Goal: Check status: Check status

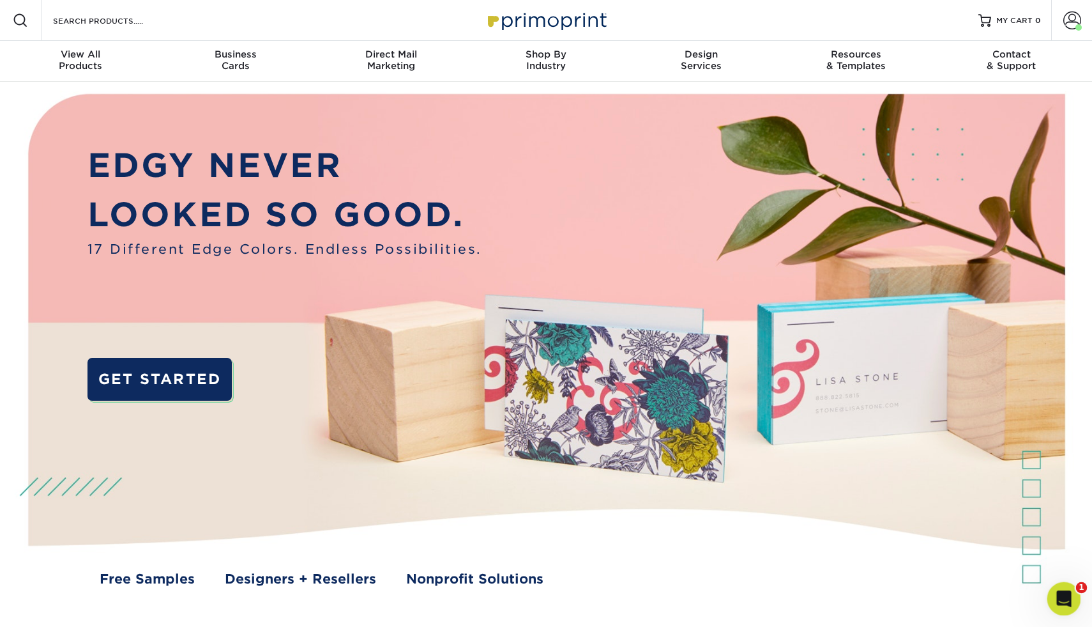
click at [1064, 601] on icon "Open Intercom Messenger" at bounding box center [1062, 596] width 21 height 21
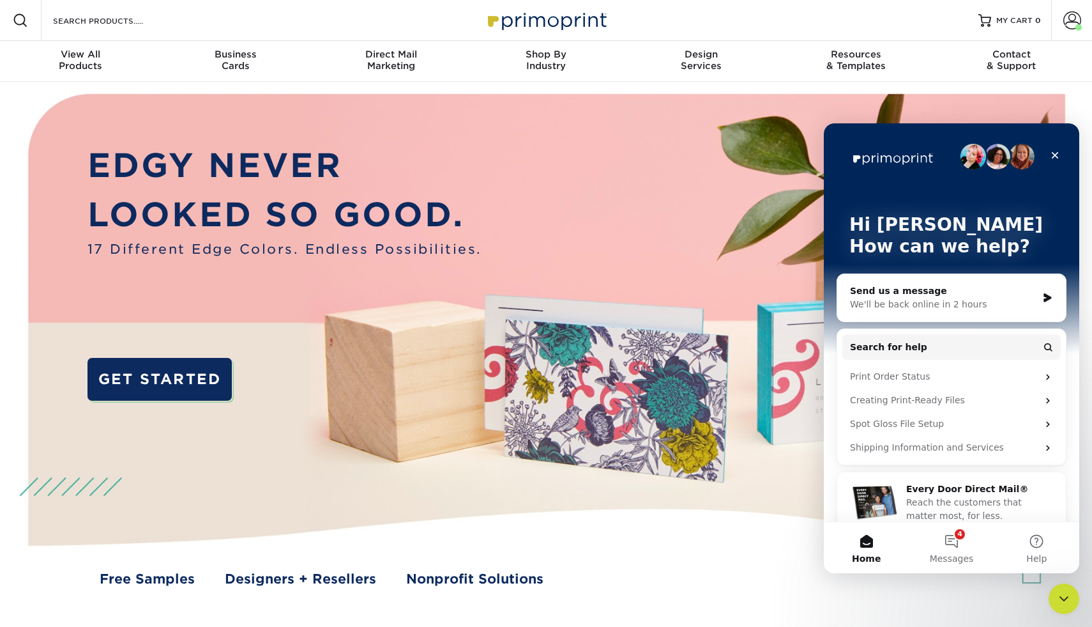
click at [961, 301] on div "We'll be back online in 2 hours" at bounding box center [943, 304] width 187 height 13
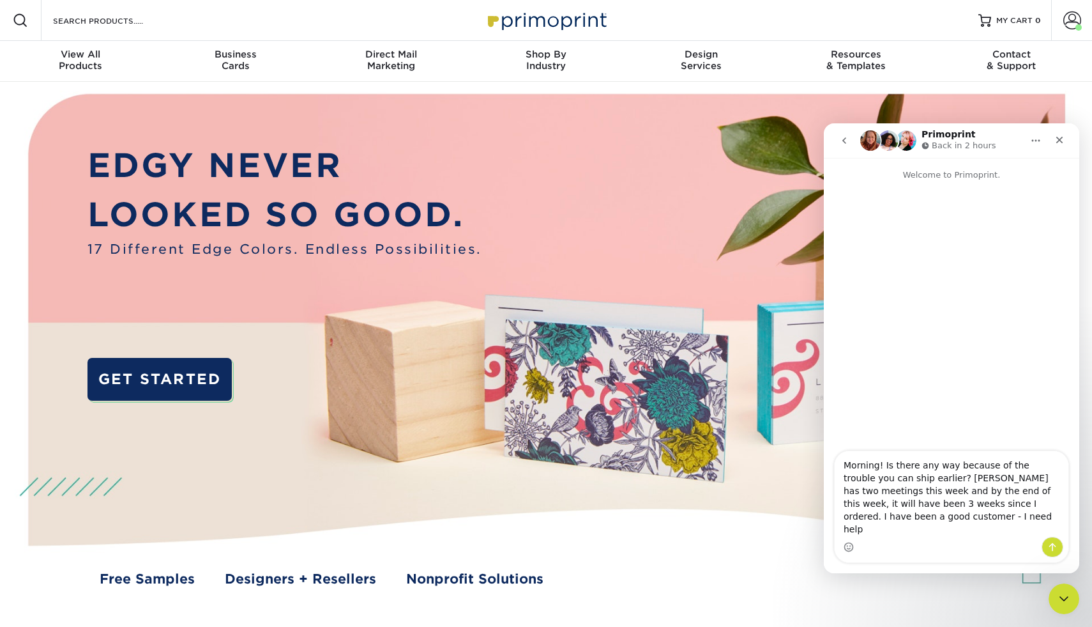
type textarea "Morning! Is there any way because of the trouble you can ship earlier? Leshay h…"
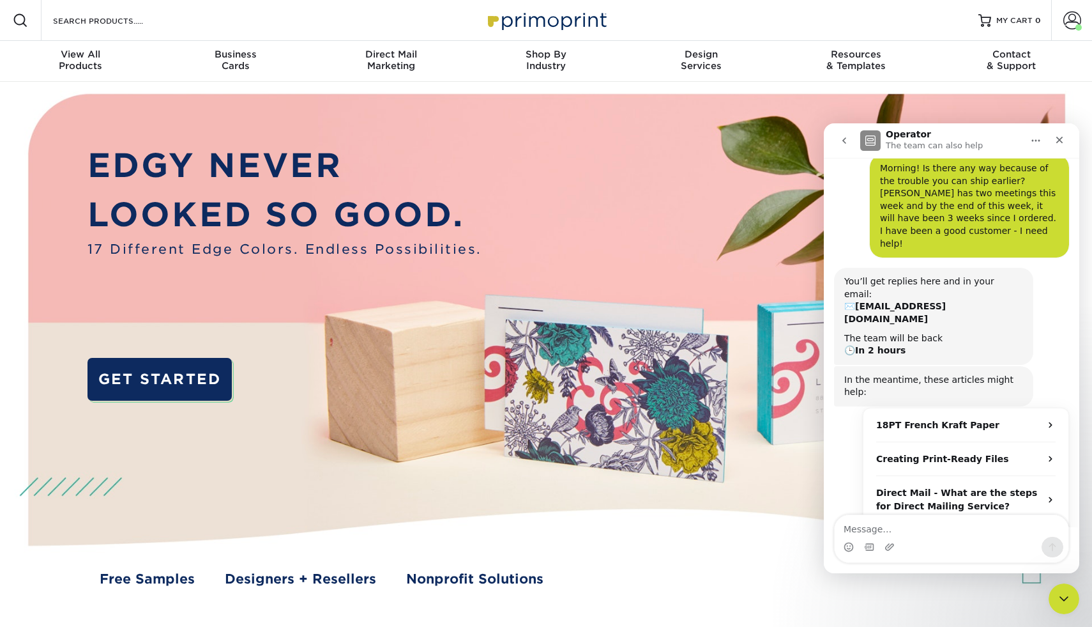
scroll to position [46, 0]
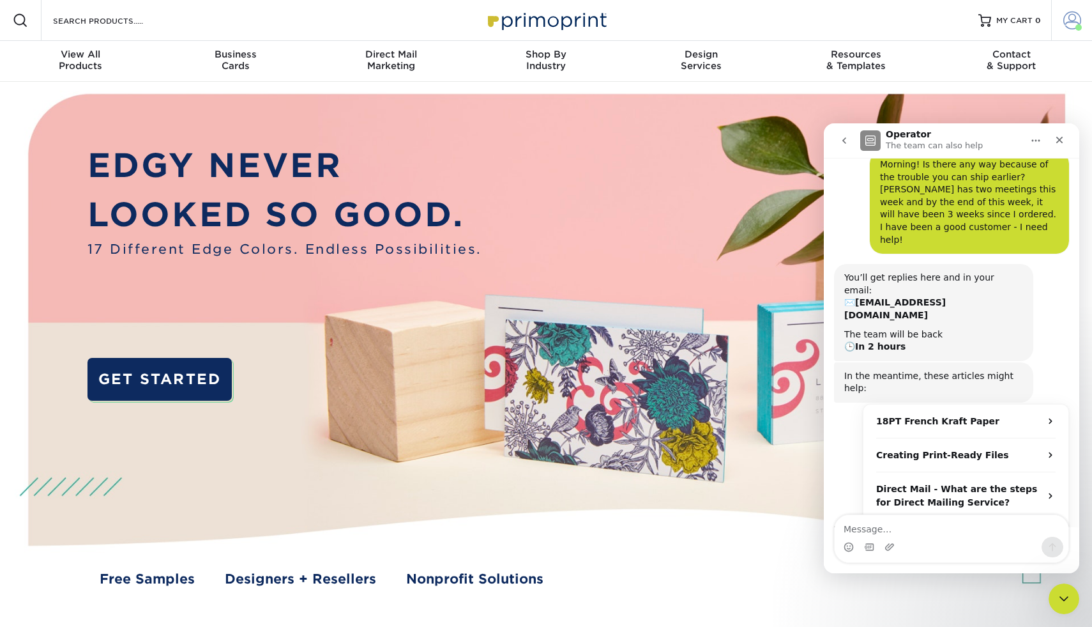
click at [1074, 24] on span at bounding box center [1072, 20] width 18 height 18
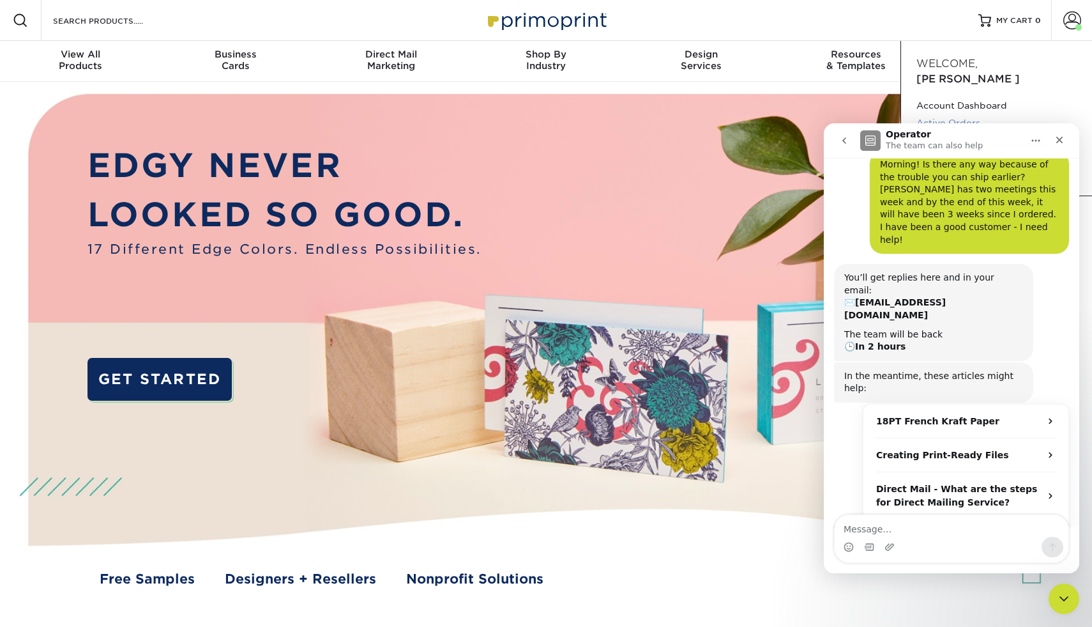
click at [942, 114] on link "Active Orders" at bounding box center [996, 122] width 160 height 17
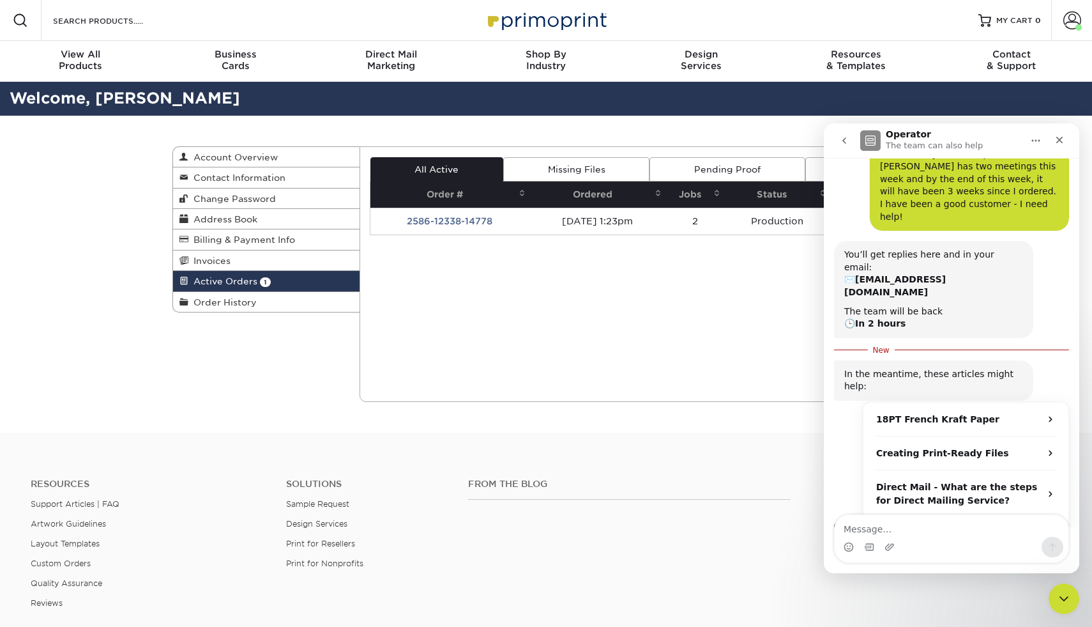
scroll to position [67, 0]
click at [191, 402] on div "Active Orders Account Overview Contact Information Change Password Address Book…" at bounding box center [546, 274] width 766 height 317
click at [1056, 137] on icon "Close" at bounding box center [1059, 140] width 7 height 7
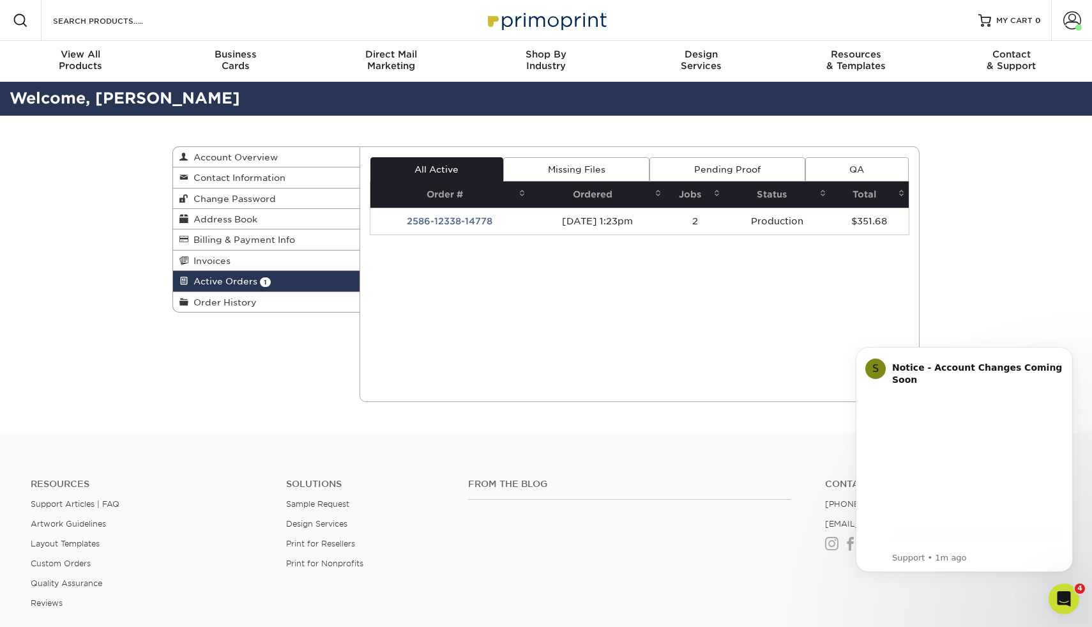
scroll to position [0, 0]
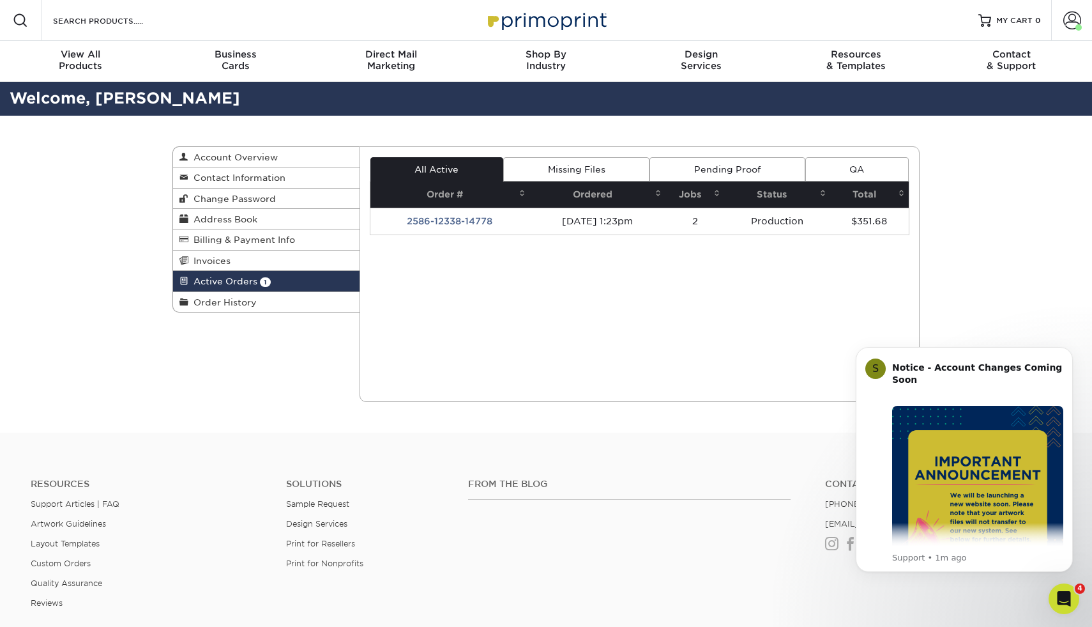
click at [1040, 261] on div "Active Orders Account Overview Contact Information Change Password Address Book…" at bounding box center [546, 274] width 1092 height 317
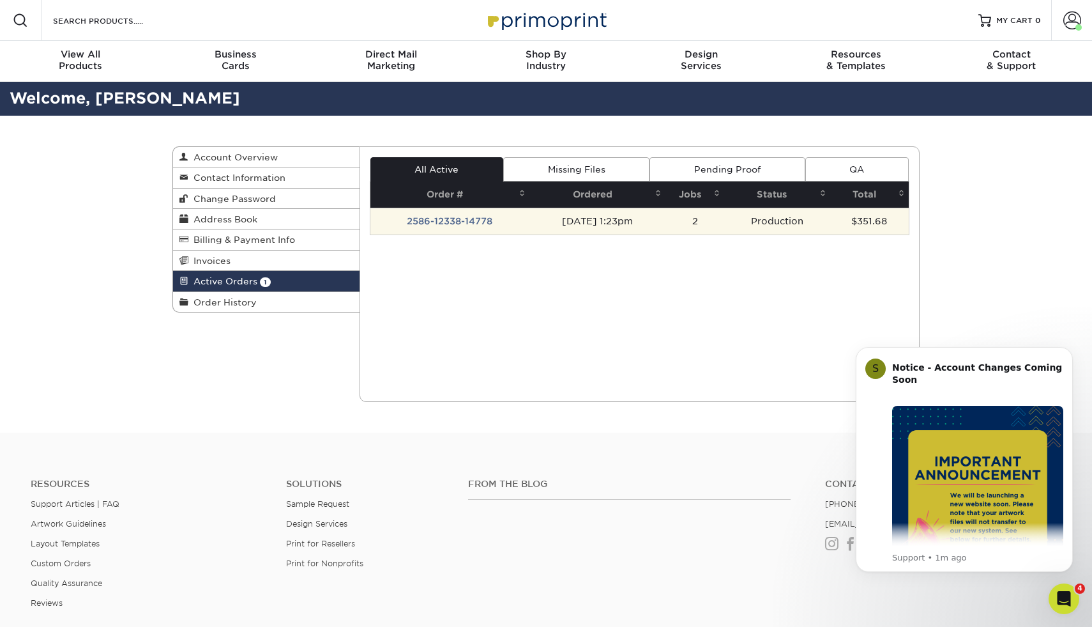
click at [606, 222] on td "08/06/2025 1:23pm" at bounding box center [596, 221] width 135 height 27
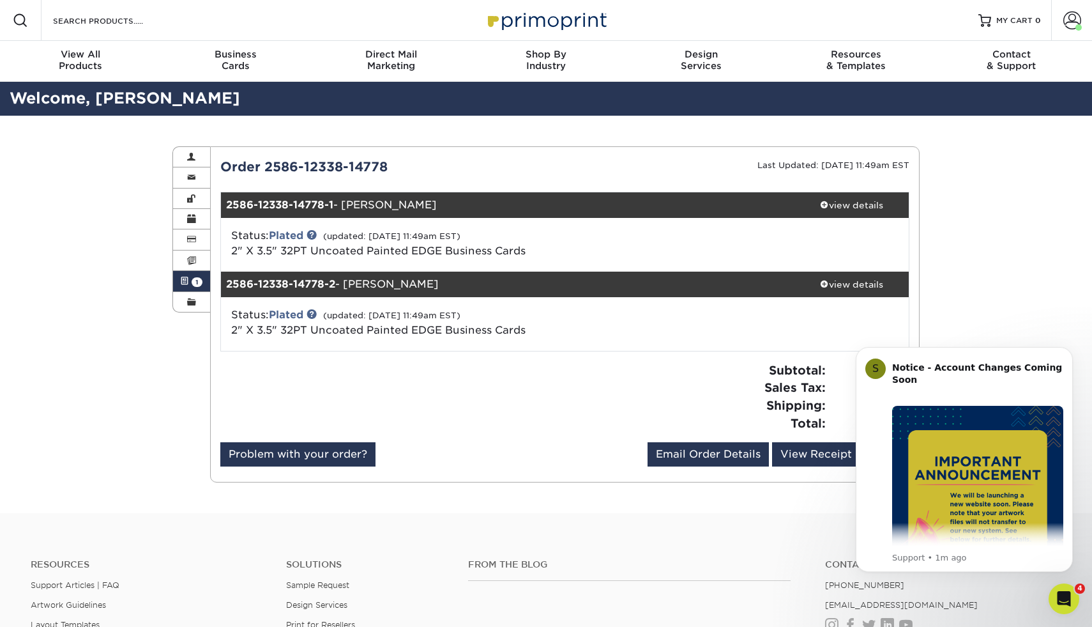
click at [1029, 261] on div "Active Orders Account Overview Contact Information Change Password Address Book…" at bounding box center [546, 314] width 1092 height 397
click at [1067, 351] on icon "Dismiss notification" at bounding box center [1069, 350] width 7 height 7
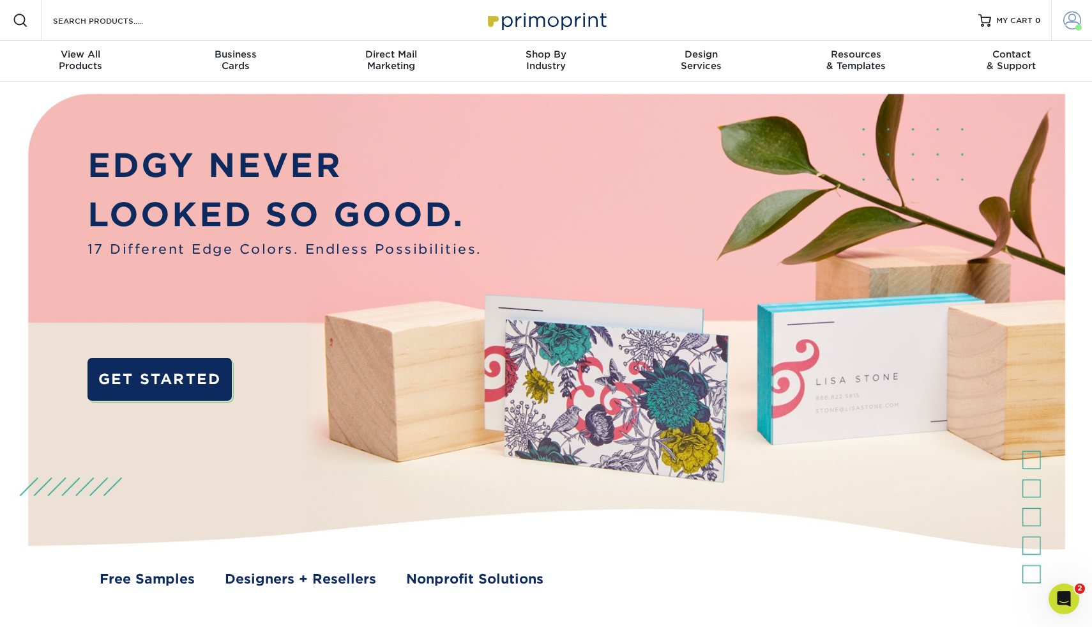
click at [1072, 25] on span at bounding box center [1072, 20] width 18 height 18
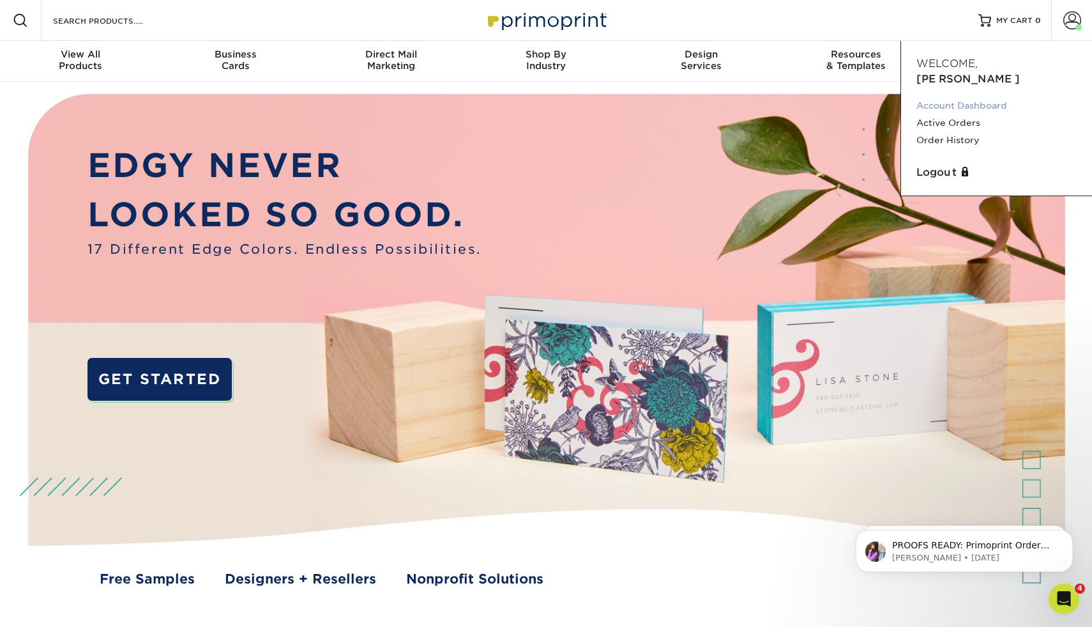
click at [976, 97] on link "Account Dashboard" at bounding box center [996, 105] width 160 height 17
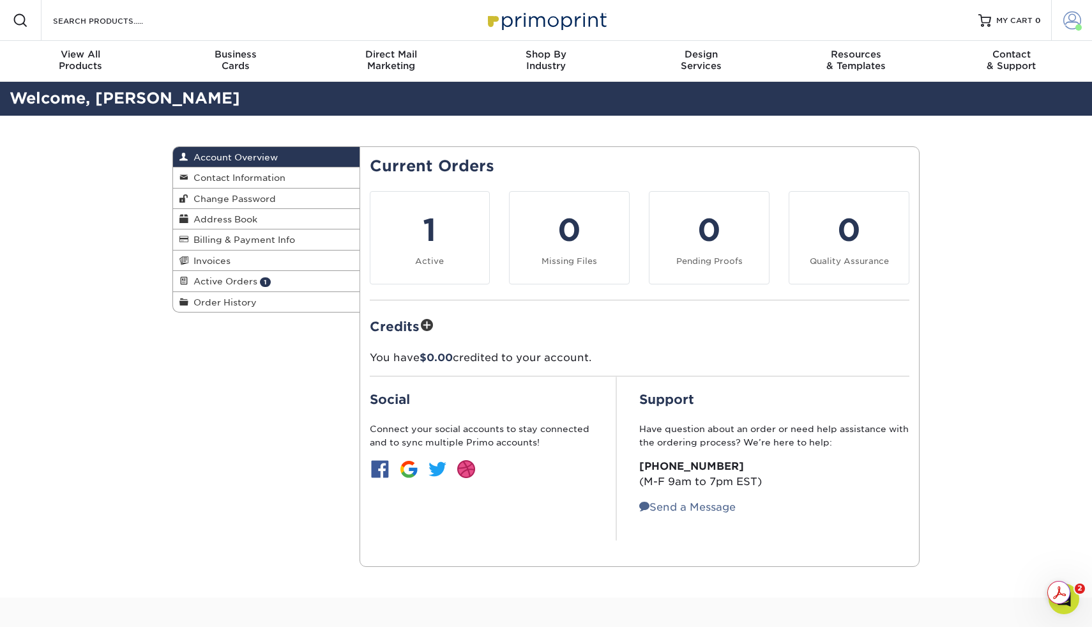
click at [1075, 16] on span at bounding box center [1072, 20] width 18 height 18
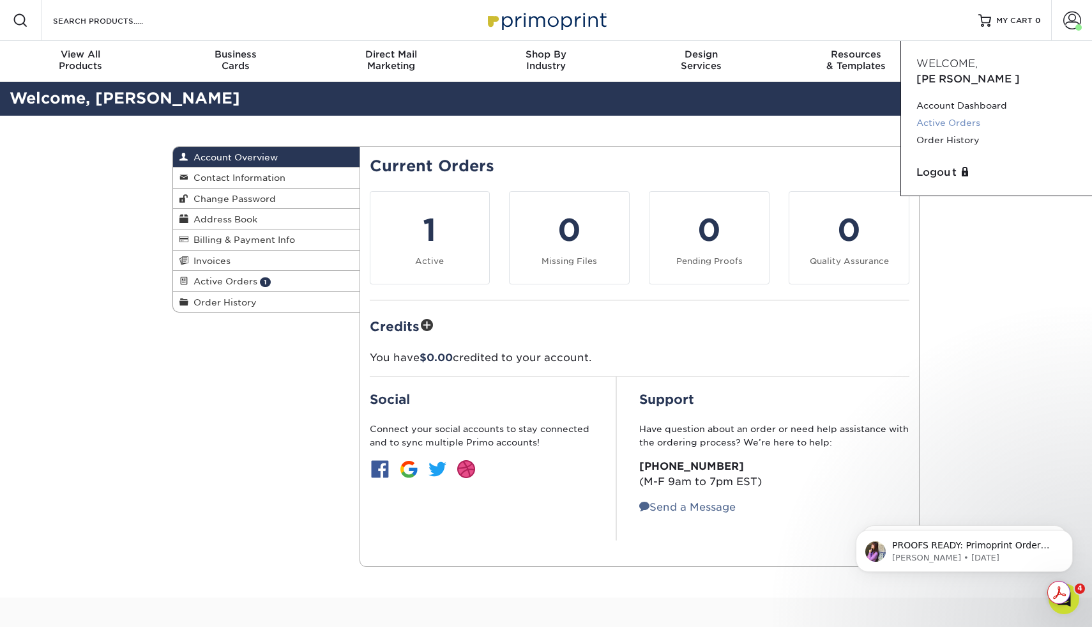
click at [972, 114] on link "Active Orders" at bounding box center [996, 122] width 160 height 17
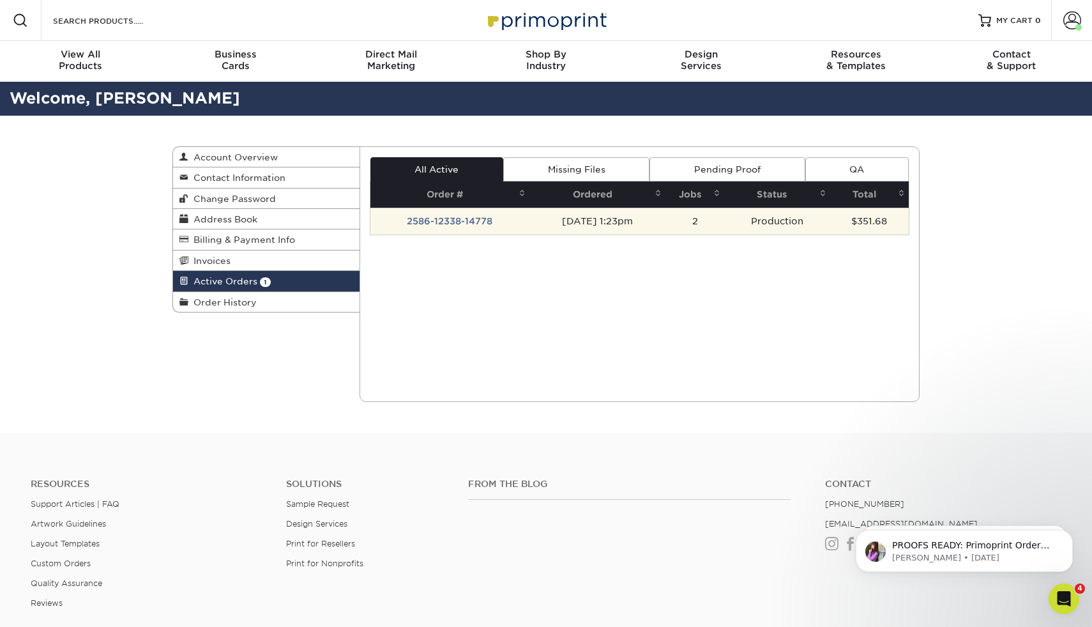
click at [483, 222] on td "2586-12338-14778" at bounding box center [450, 221] width 160 height 27
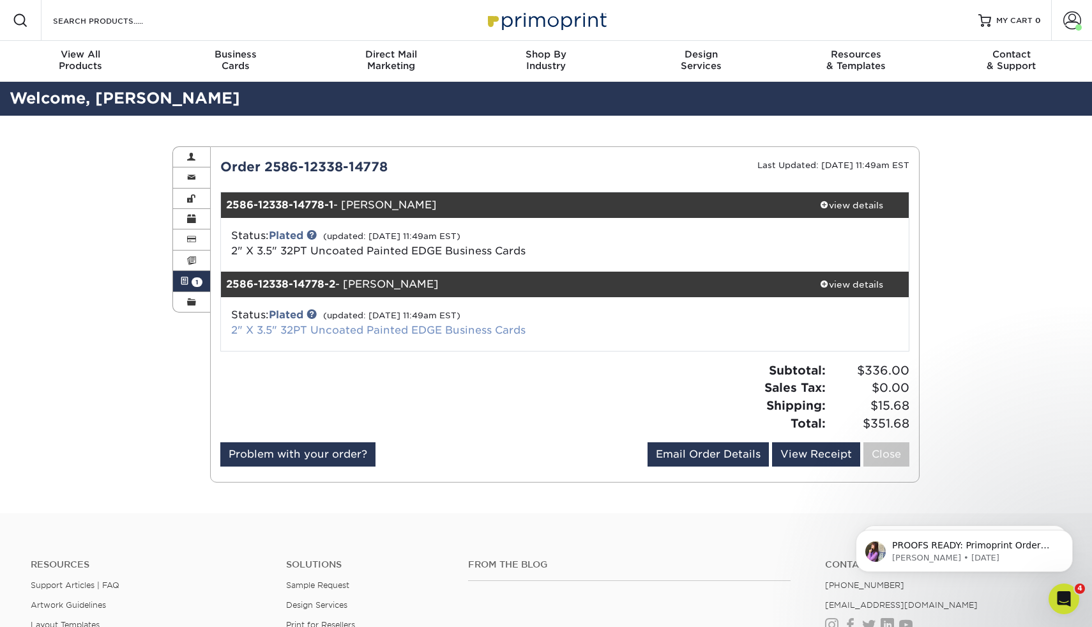
click at [383, 331] on link "2" X 3.5" 32PT Uncoated Painted EDGE Business Cards" at bounding box center [378, 330] width 294 height 12
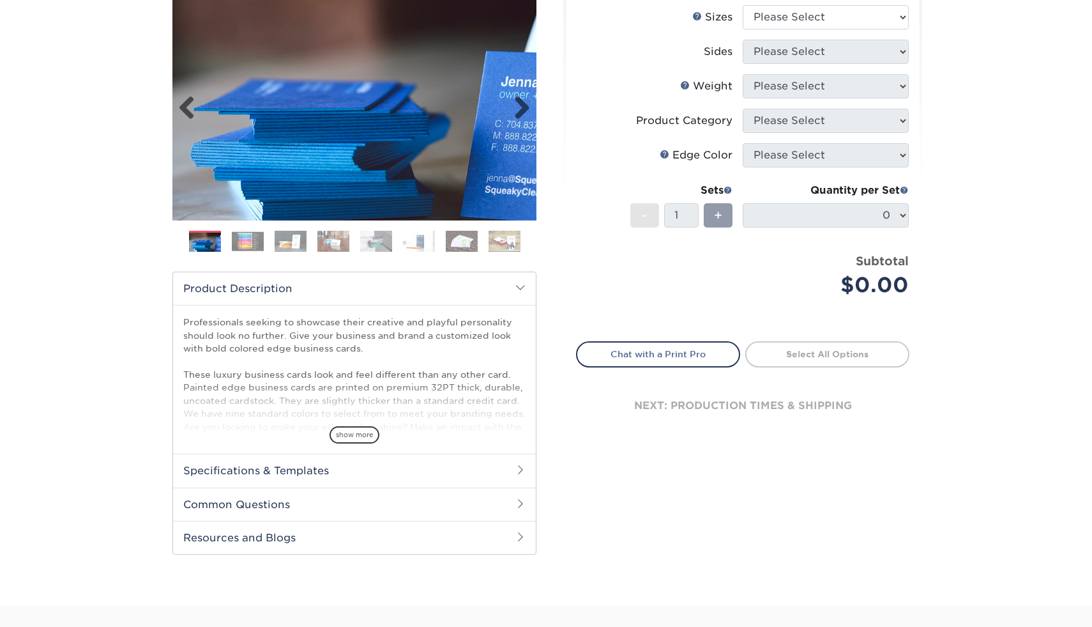
scroll to position [163, 0]
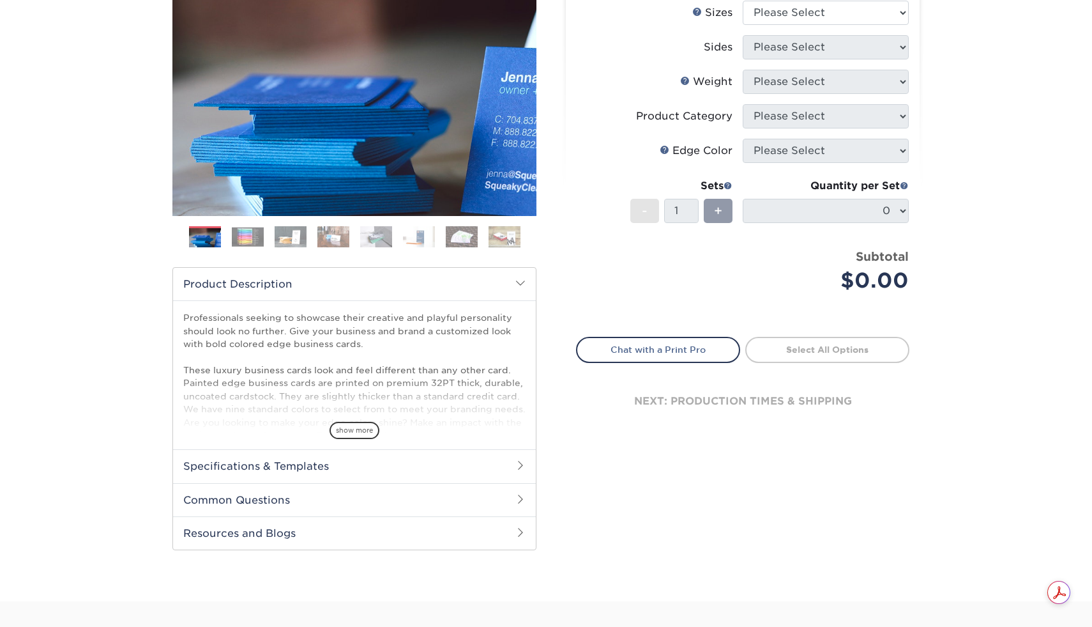
click at [676, 402] on div "next: production times & shipping" at bounding box center [742, 401] width 333 height 77
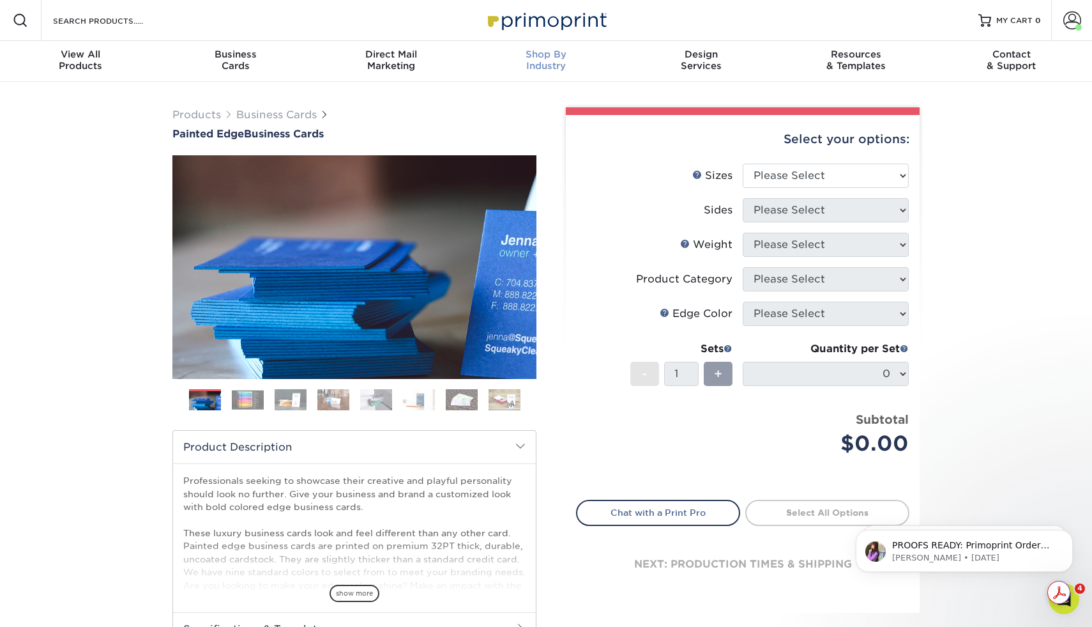
scroll to position [0, 0]
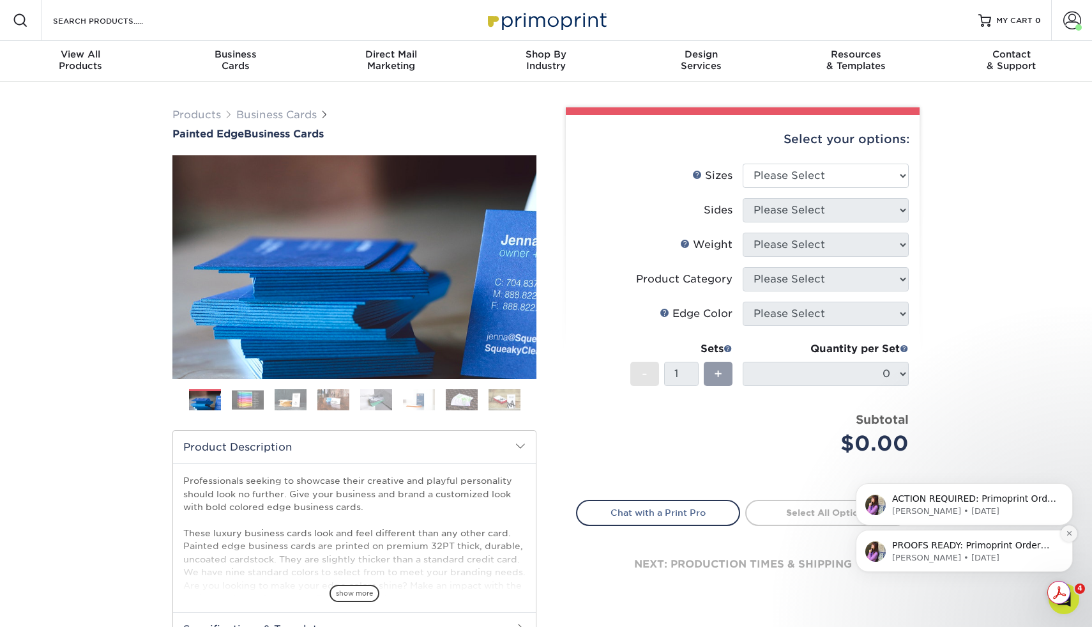
click at [1068, 535] on icon "Dismiss notification" at bounding box center [1069, 532] width 7 height 7
click at [1067, 536] on icon "Dismiss notification" at bounding box center [1069, 532] width 7 height 7
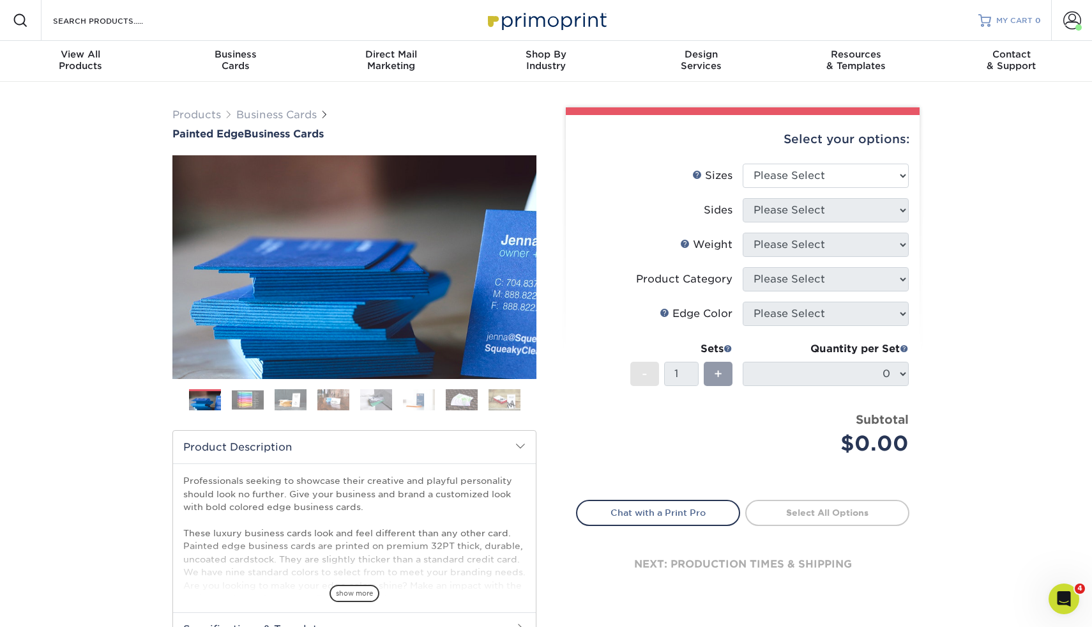
click at [1008, 29] on link "MY CART 0" at bounding box center [1009, 20] width 63 height 41
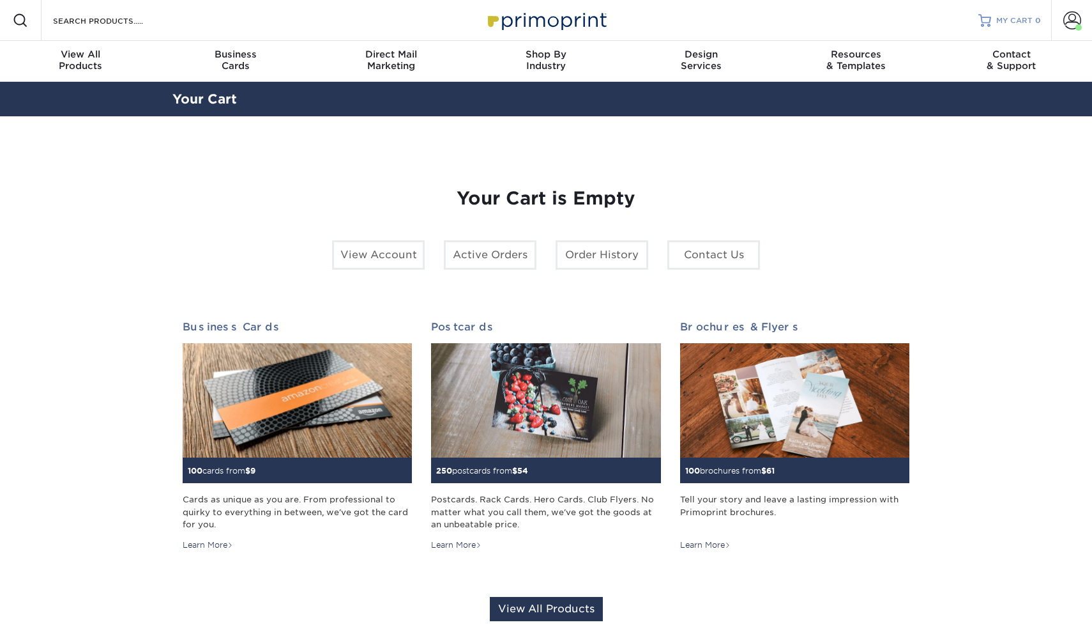
click at [1001, 27] on link "MY CART 0" at bounding box center [1009, 20] width 63 height 41
click at [1000, 17] on span "MY CART" at bounding box center [1014, 20] width 36 height 11
click at [1072, 26] on span at bounding box center [1072, 20] width 18 height 18
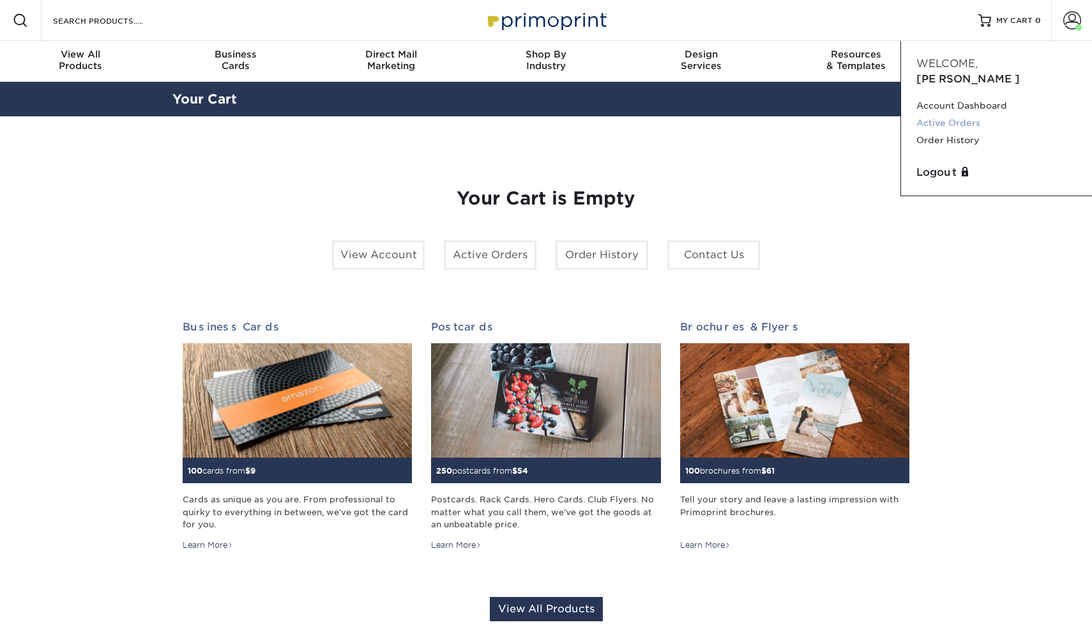
click at [953, 114] on link "Active Orders" at bounding box center [996, 122] width 160 height 17
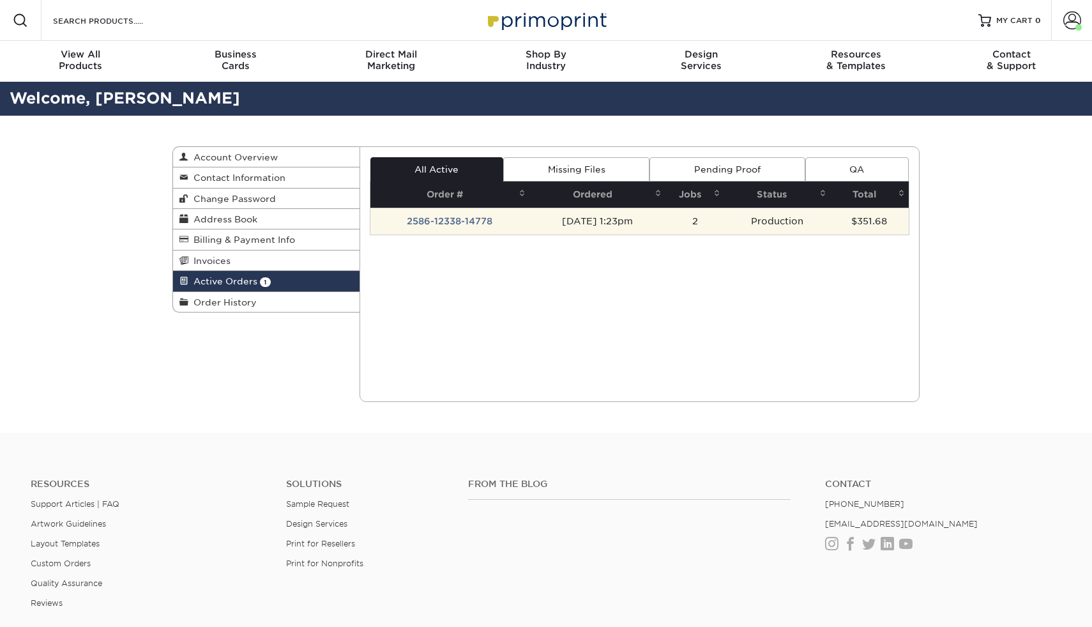
click at [575, 220] on td "[DATE] 1:23pm" at bounding box center [596, 221] width 135 height 27
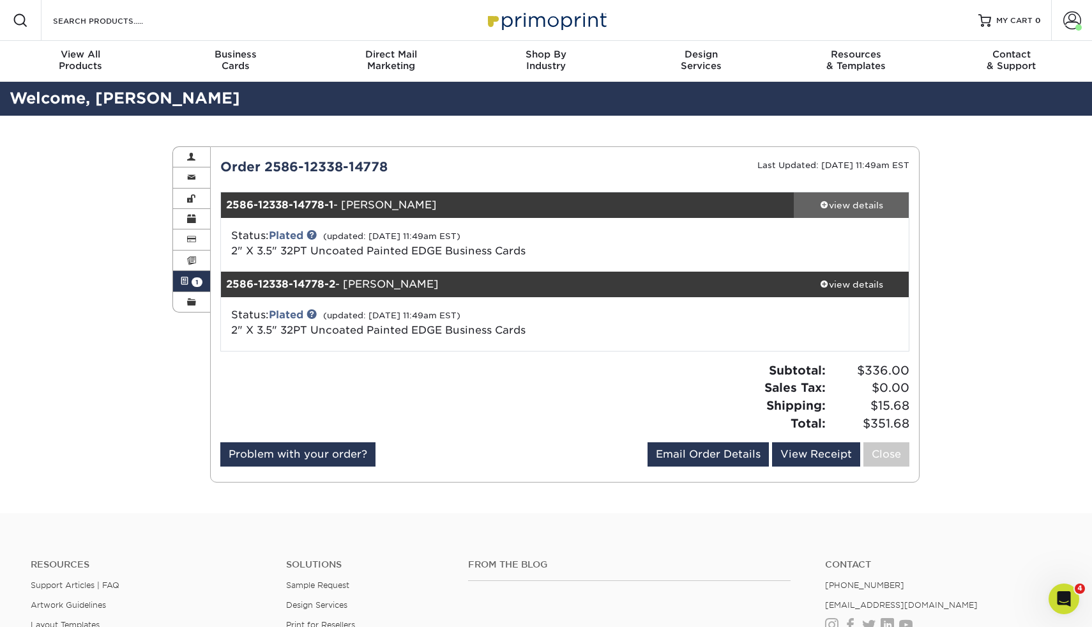
click at [849, 204] on div "view details" at bounding box center [851, 205] width 115 height 13
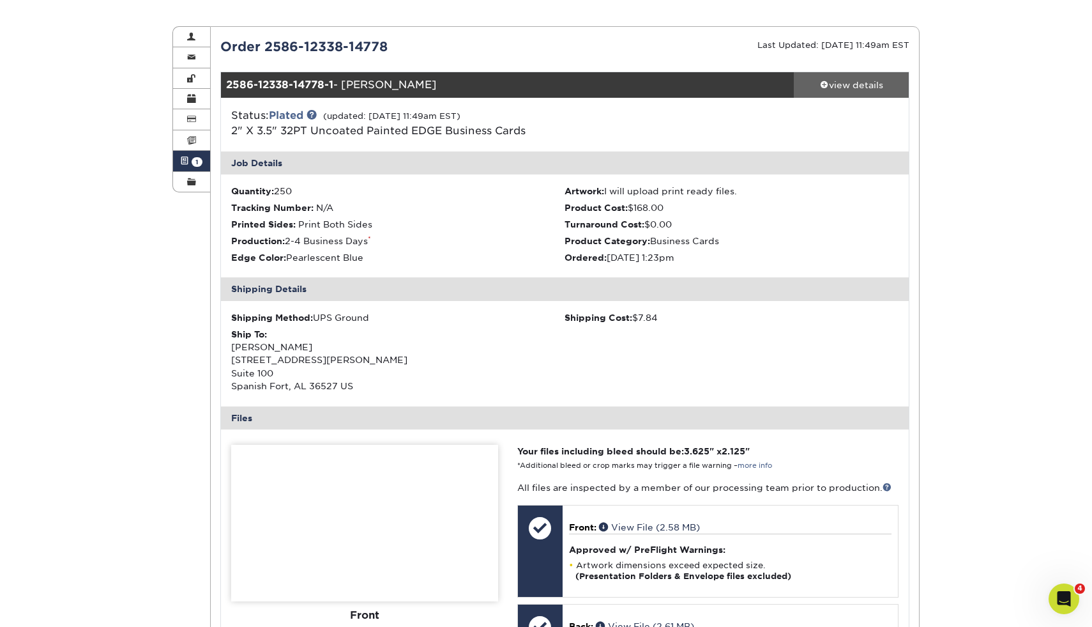
scroll to position [125, 0]
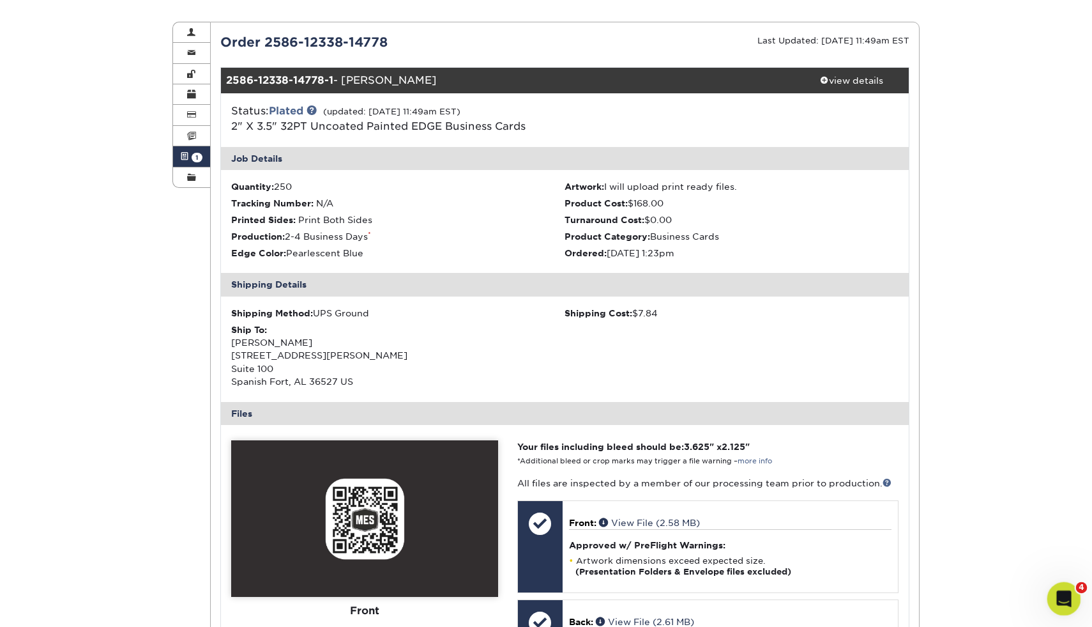
click at [1066, 605] on icon "Open Intercom Messenger" at bounding box center [1062, 596] width 21 height 21
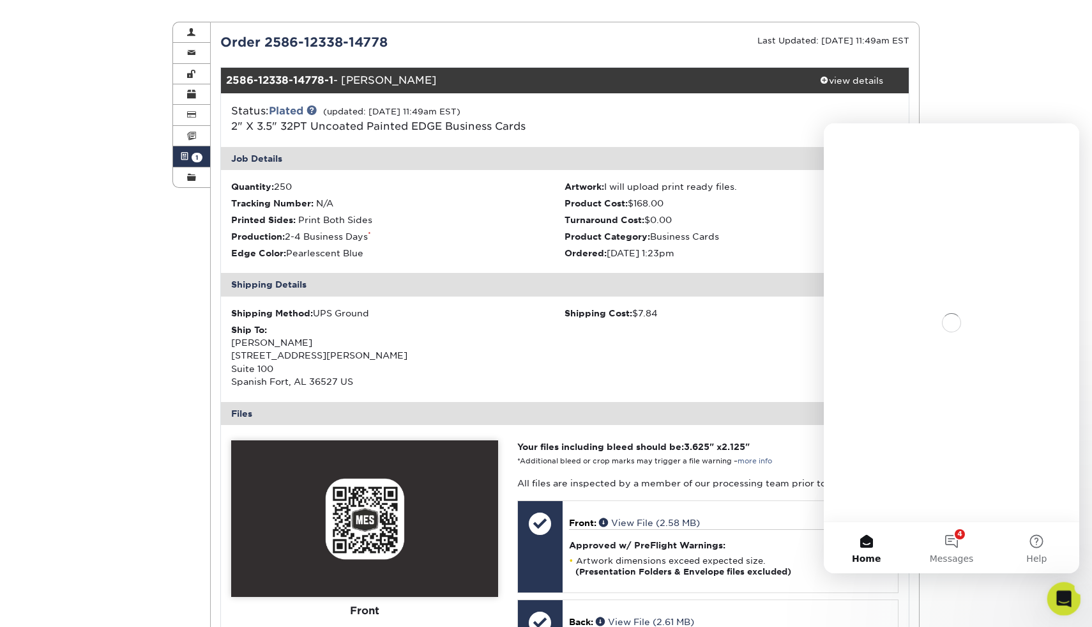
scroll to position [0, 0]
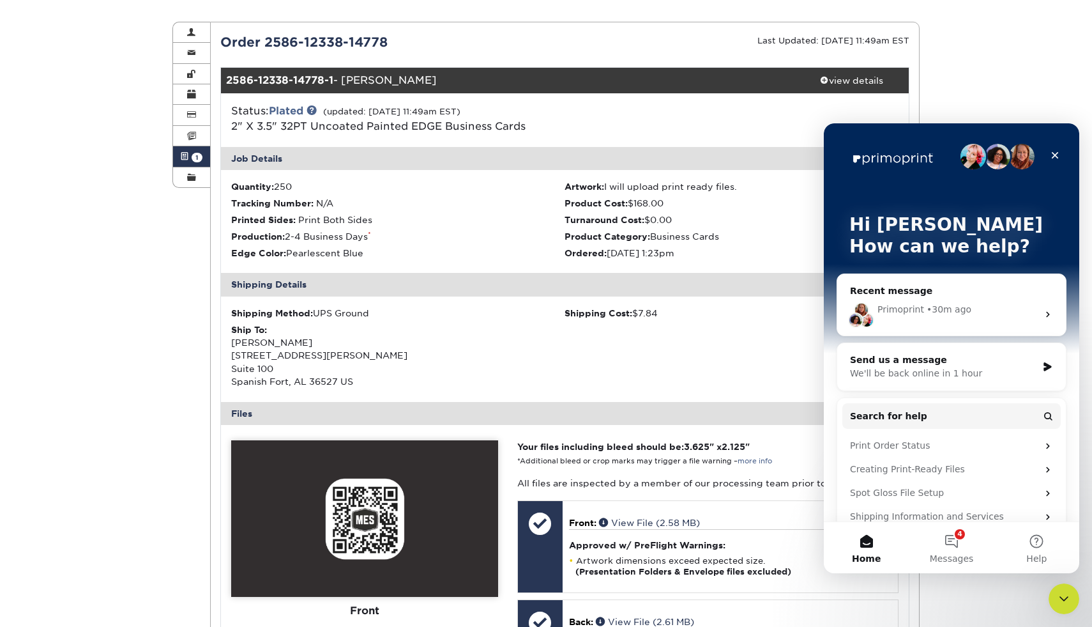
click at [948, 316] on div "Primoprint • 30m ago" at bounding box center [951, 314] width 229 height 43
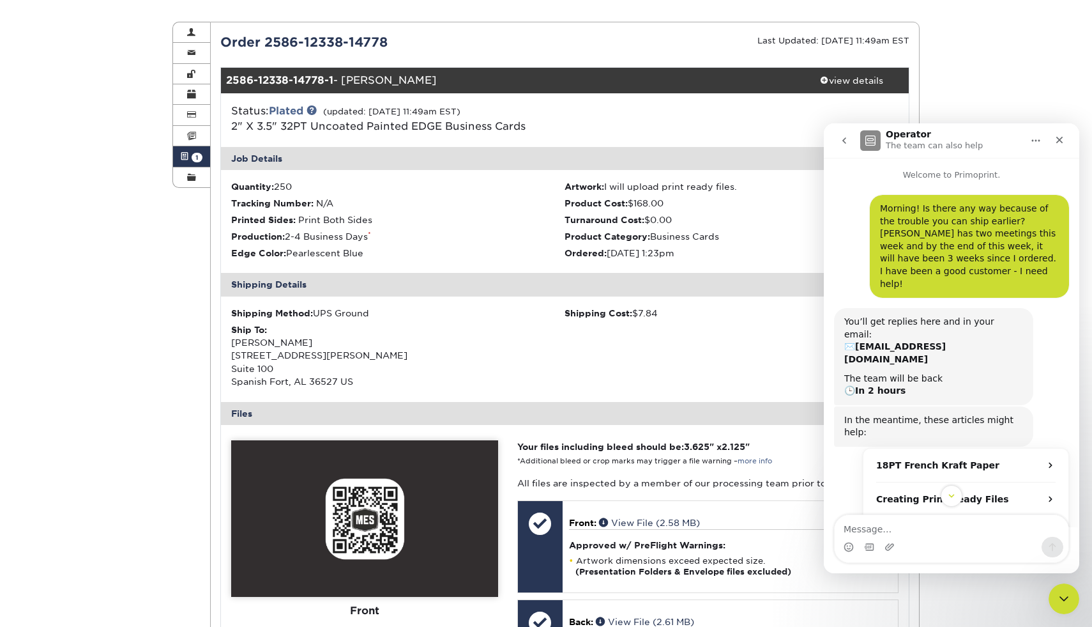
click at [83, 121] on div "Active Orders Account Overview Contact Information Change Password Address Book…" at bounding box center [546, 490] width 1092 height 999
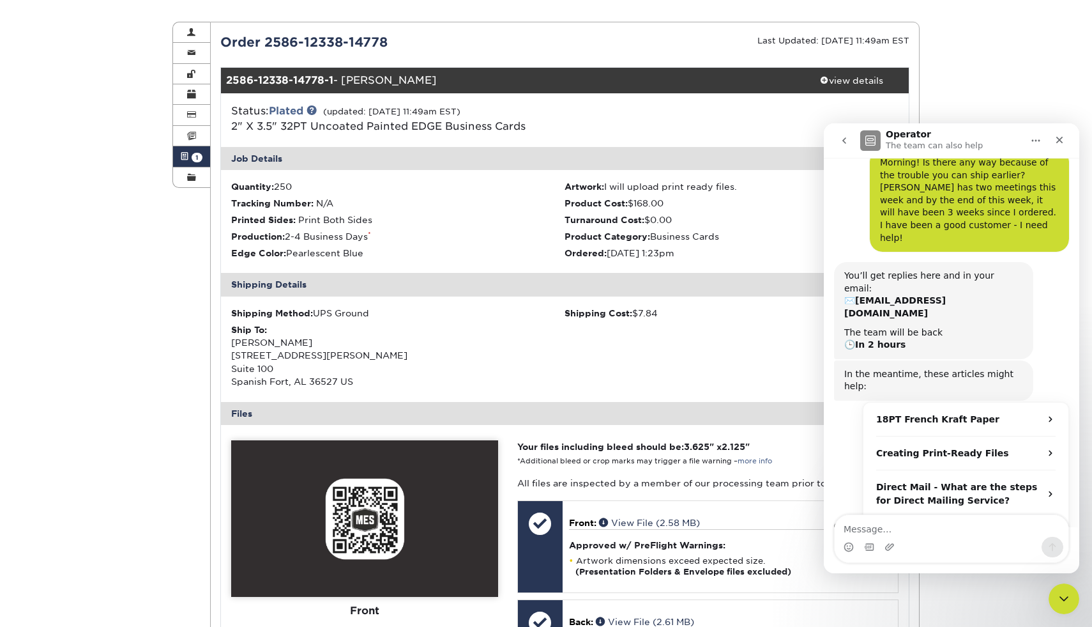
click at [983, 73] on div "Active Orders Account Overview Contact Information Change Password Address Book…" at bounding box center [546, 490] width 1092 height 999
click at [84, 298] on div "Active Orders Account Overview Contact Information Change Password Address Book…" at bounding box center [546, 490] width 1092 height 999
click at [81, 100] on div "Active Orders Account Overview Contact Information Change Password Address Book…" at bounding box center [546, 490] width 1092 height 999
